Goal: Go to known website: Go to known website

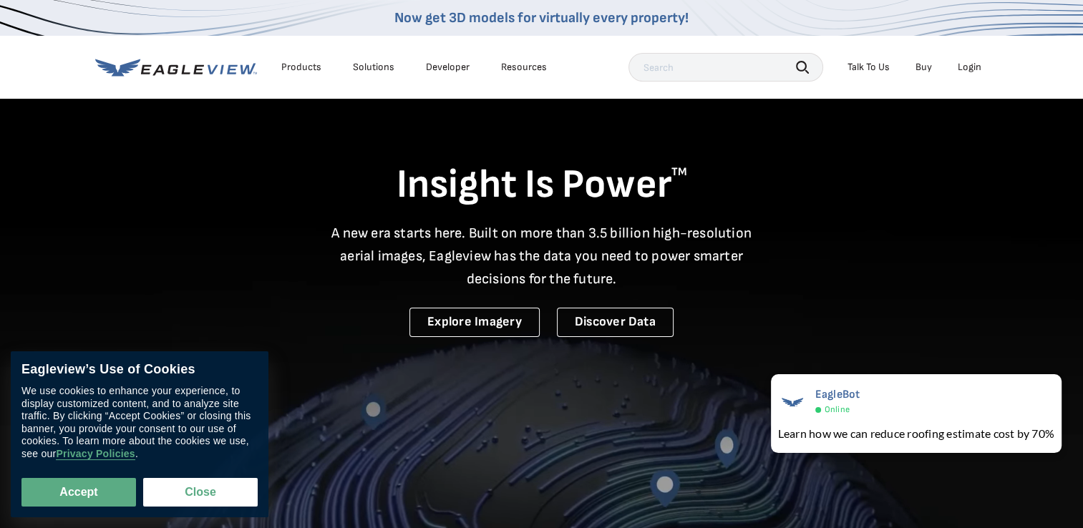
click at [969, 64] on div "Login" at bounding box center [969, 67] width 24 height 13
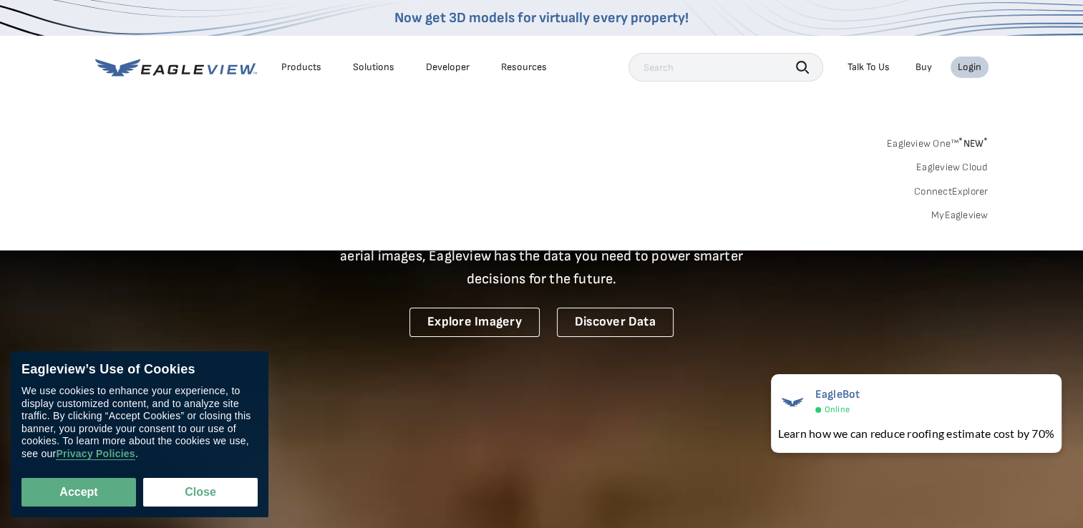
click at [969, 218] on link "MyEagleview" at bounding box center [959, 215] width 57 height 13
